Goal: Find specific page/section: Find specific page/section

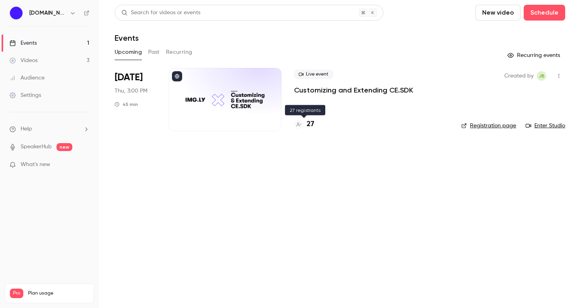
click at [307, 122] on h4 "27" at bounding box center [311, 124] width 8 height 11
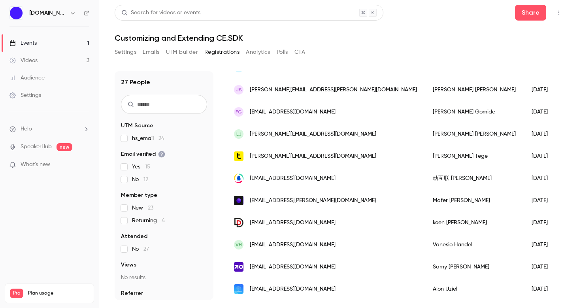
scroll to position [442, 0]
